Goal: Transaction & Acquisition: Subscribe to service/newsletter

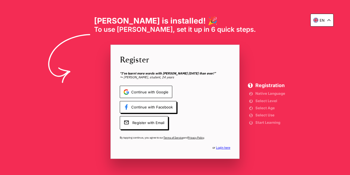
click at [161, 91] on span "Continue with Google" at bounding box center [146, 92] width 53 height 12
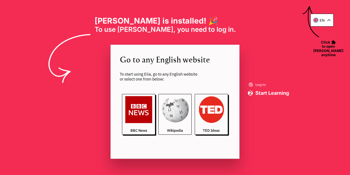
click at [166, 115] on img at bounding box center [174, 109] width 27 height 27
